Goal: Task Accomplishment & Management: Manage account settings

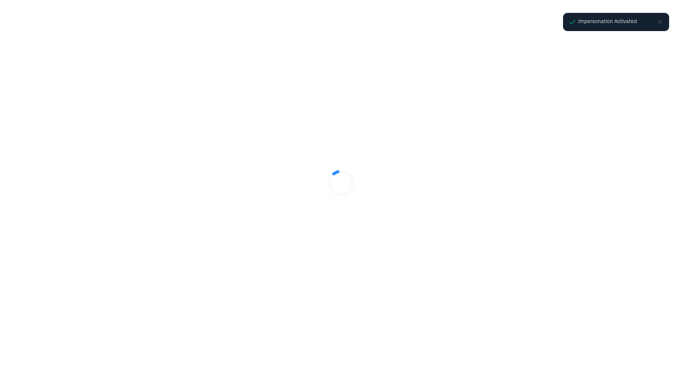
click at [480, 324] on div at bounding box center [341, 183] width 682 height 366
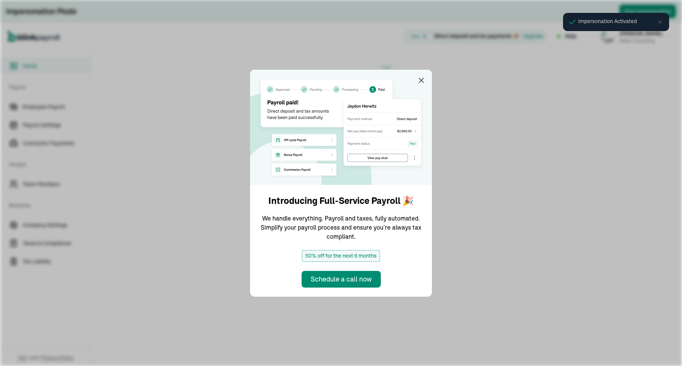
click at [488, 102] on main at bounding box center [386, 208] width 591 height 316
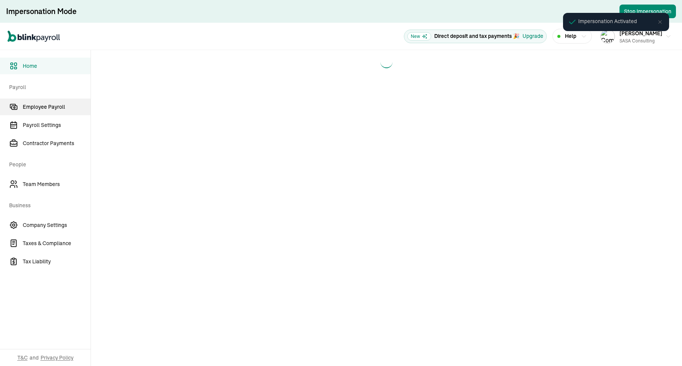
click at [56, 103] on span "Employee Payroll" at bounding box center [57, 107] width 68 height 8
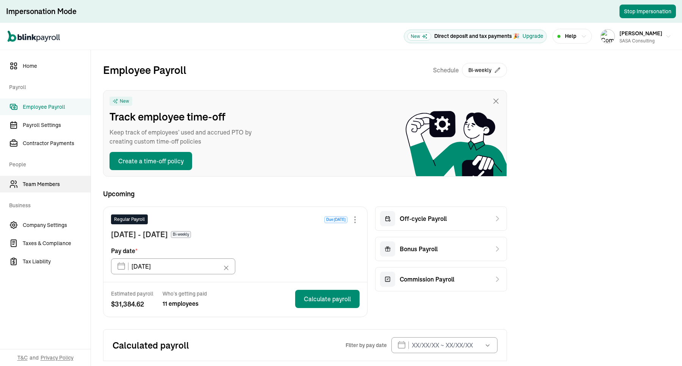
type input "[DATE]"
click at [56, 186] on span "Team Members" at bounding box center [57, 184] width 68 height 8
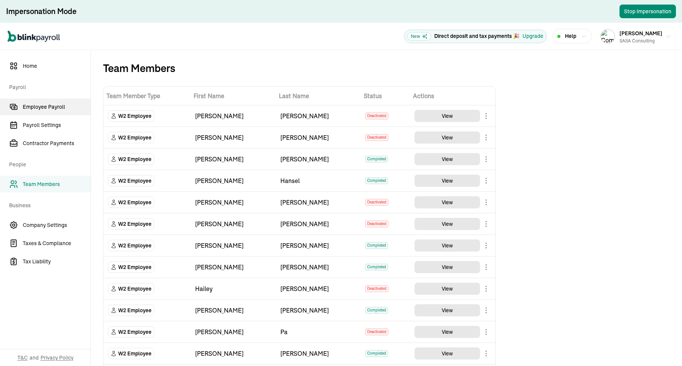
click at [52, 100] on link "Employee Payroll" at bounding box center [45, 107] width 91 height 17
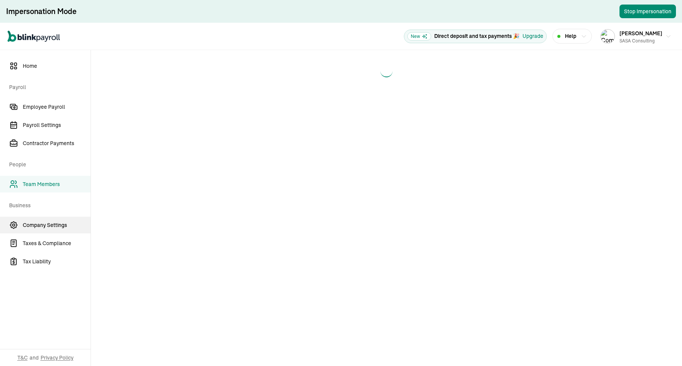
click at [61, 224] on span "Company Settings" at bounding box center [57, 225] width 68 height 8
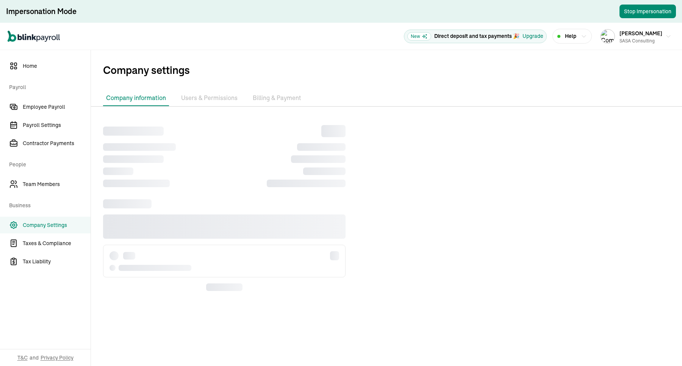
click at [276, 92] on li "Billing & Payment" at bounding box center [277, 98] width 55 height 16
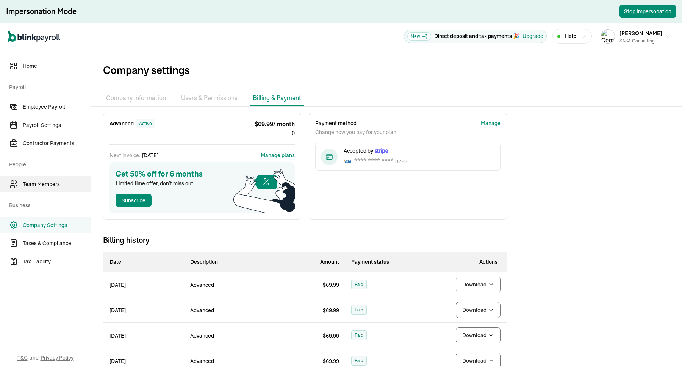
click at [53, 185] on span "Team Members" at bounding box center [57, 184] width 68 height 8
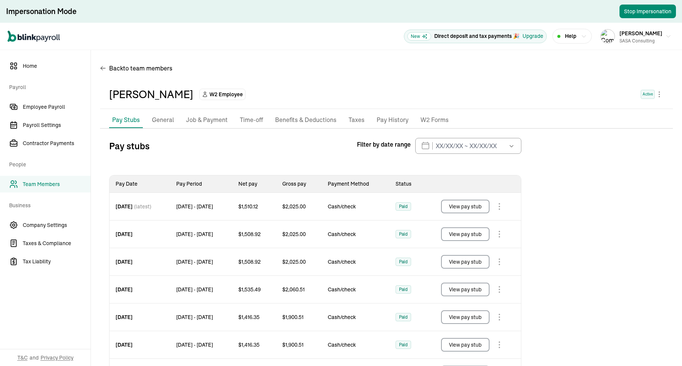
click at [662, 95] on div "[PERSON_NAME] W2 Employee Active" at bounding box center [386, 94] width 573 height 29
click at [652, 93] on body "Impersonation Mode Stop Impersonation Open main menu New Direct deposit and tax…" at bounding box center [341, 183] width 682 height 366
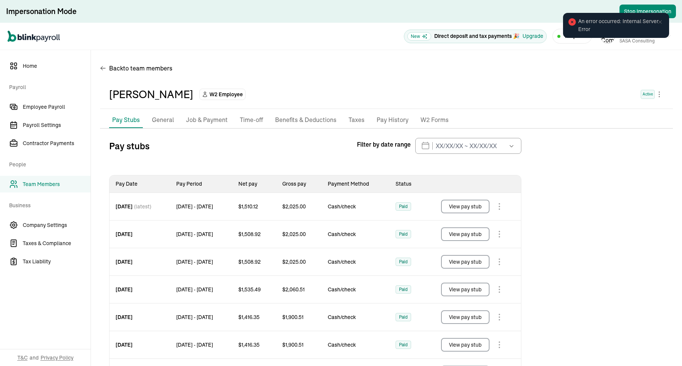
click at [619, 25] on span "An error occurred: Internal Server Error" at bounding box center [620, 25] width 83 height 16
click at [570, 20] on icon at bounding box center [573, 22] width 8 height 8
click at [561, 91] on div "[PERSON_NAME] W2 Employee Active" at bounding box center [386, 94] width 555 height 16
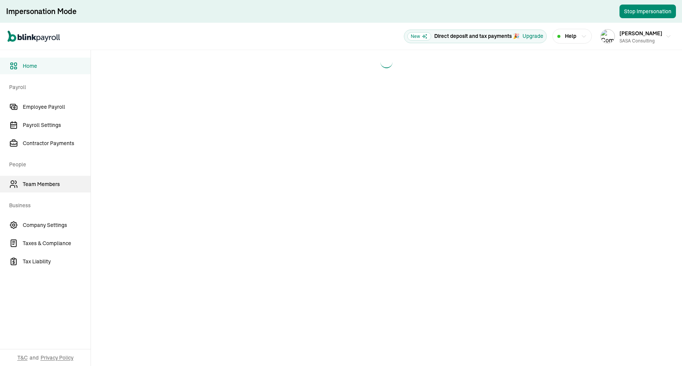
click at [56, 181] on span "Team Members" at bounding box center [57, 184] width 68 height 8
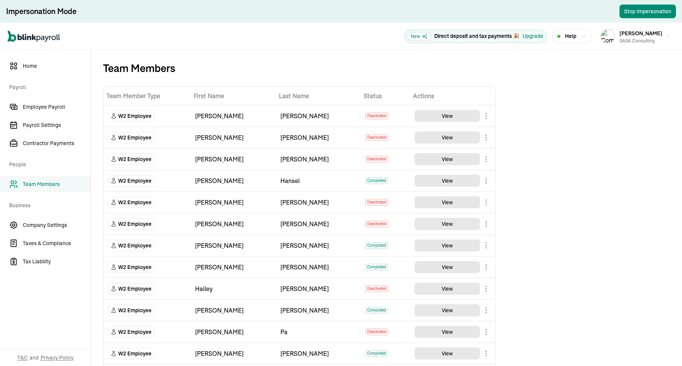
click at [487, 180] on body "Impersonation Mode Stop Impersonation Open main menu New Direct deposit and tax…" at bounding box center [341, 183] width 682 height 366
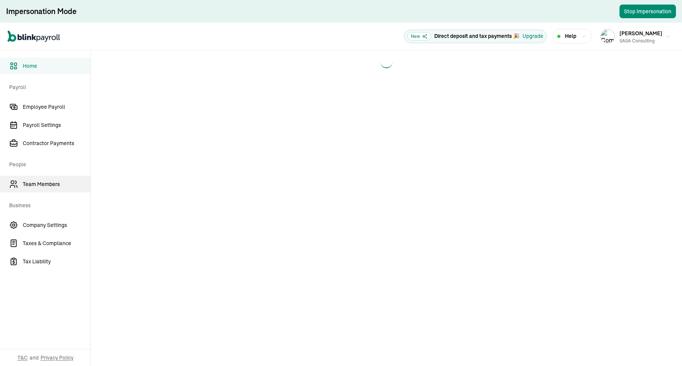
click at [56, 181] on span "Team Members" at bounding box center [57, 184] width 68 height 8
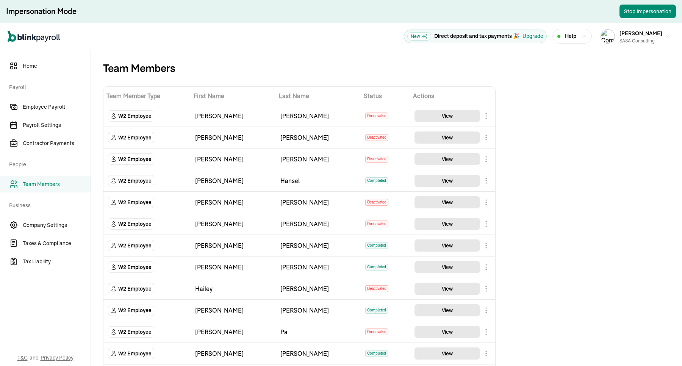
click at [487, 180] on body "Impersonation Mode Stop Impersonation Open main menu New Direct deposit and tax…" at bounding box center [341, 183] width 682 height 366
